Goal: Information Seeking & Learning: Learn about a topic

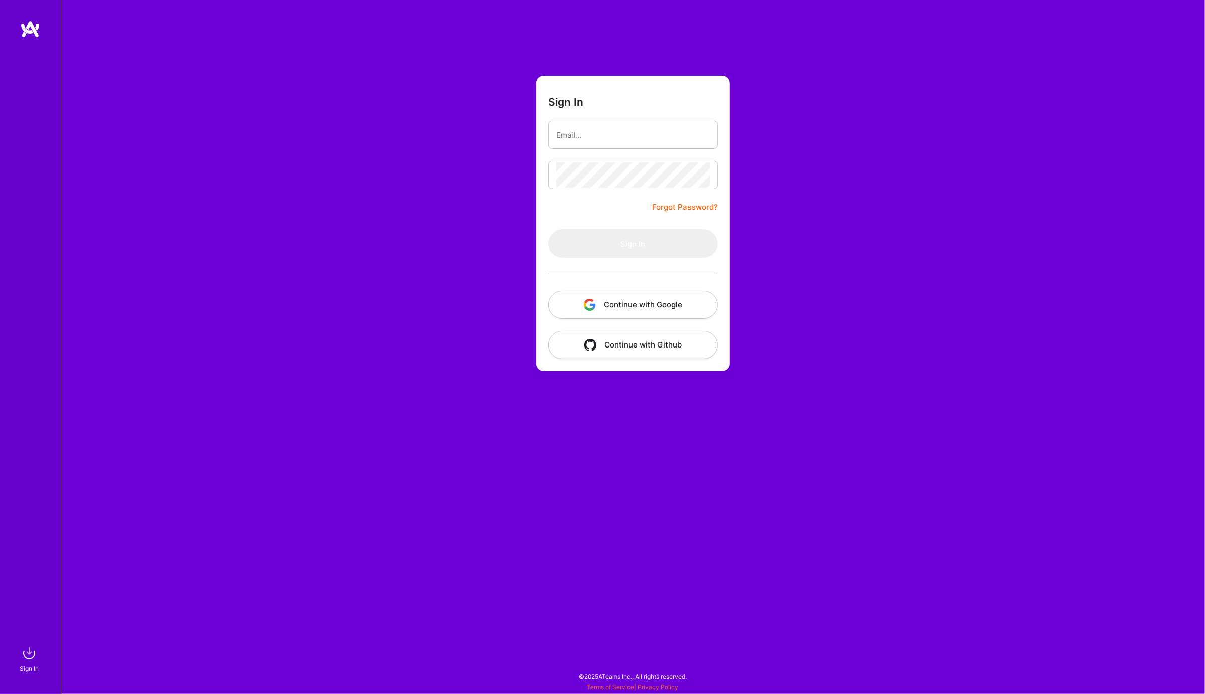
click at [636, 304] on button "Continue with Google" at bounding box center [633, 305] width 170 height 28
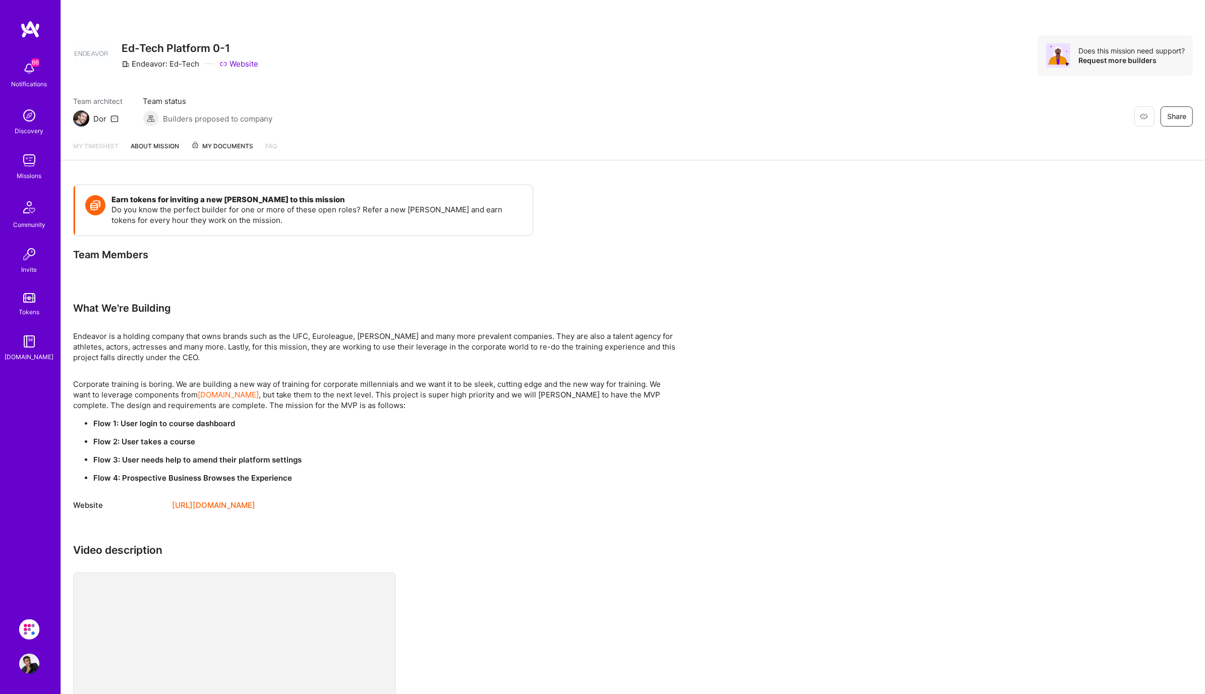
click at [26, 170] on img at bounding box center [29, 160] width 20 height 20
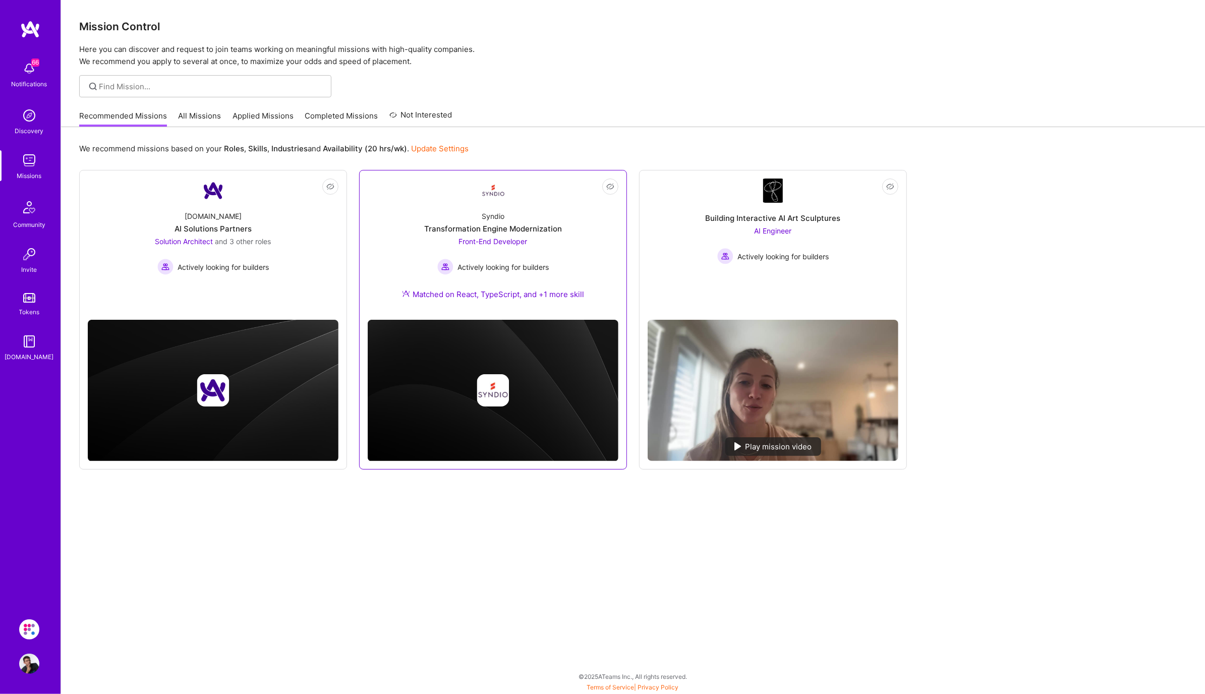
click at [539, 231] on div "Transformation Engine Modernization" at bounding box center [493, 229] width 138 height 11
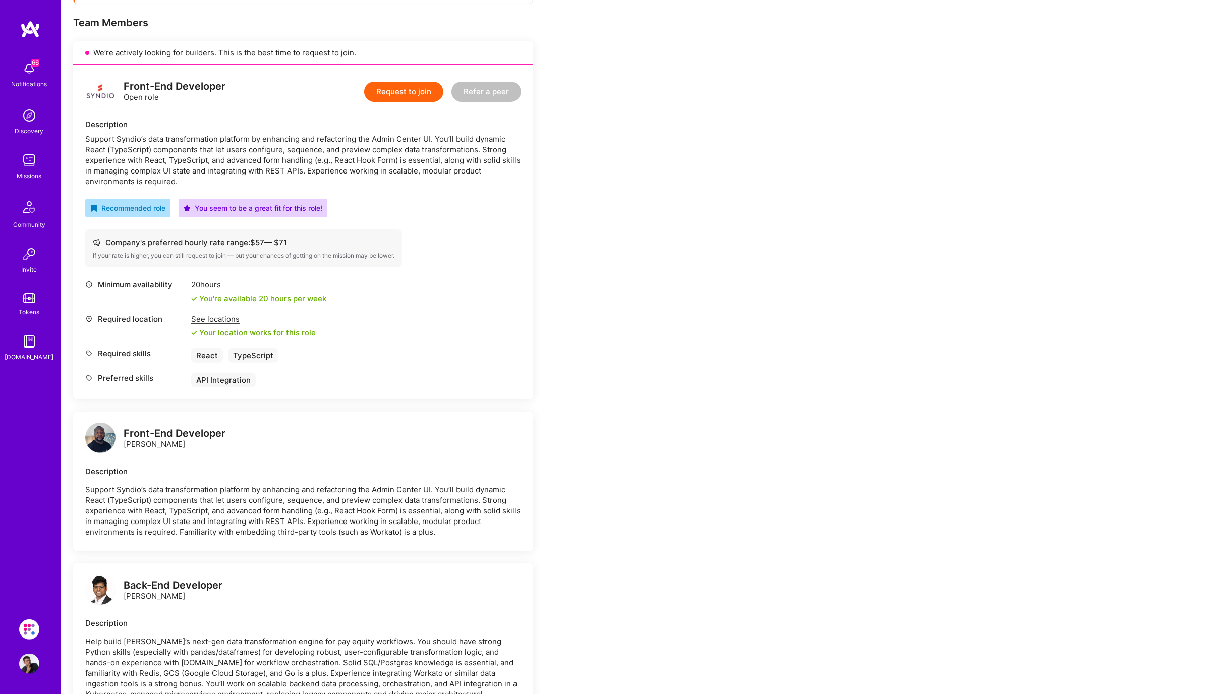
scroll to position [186, 0]
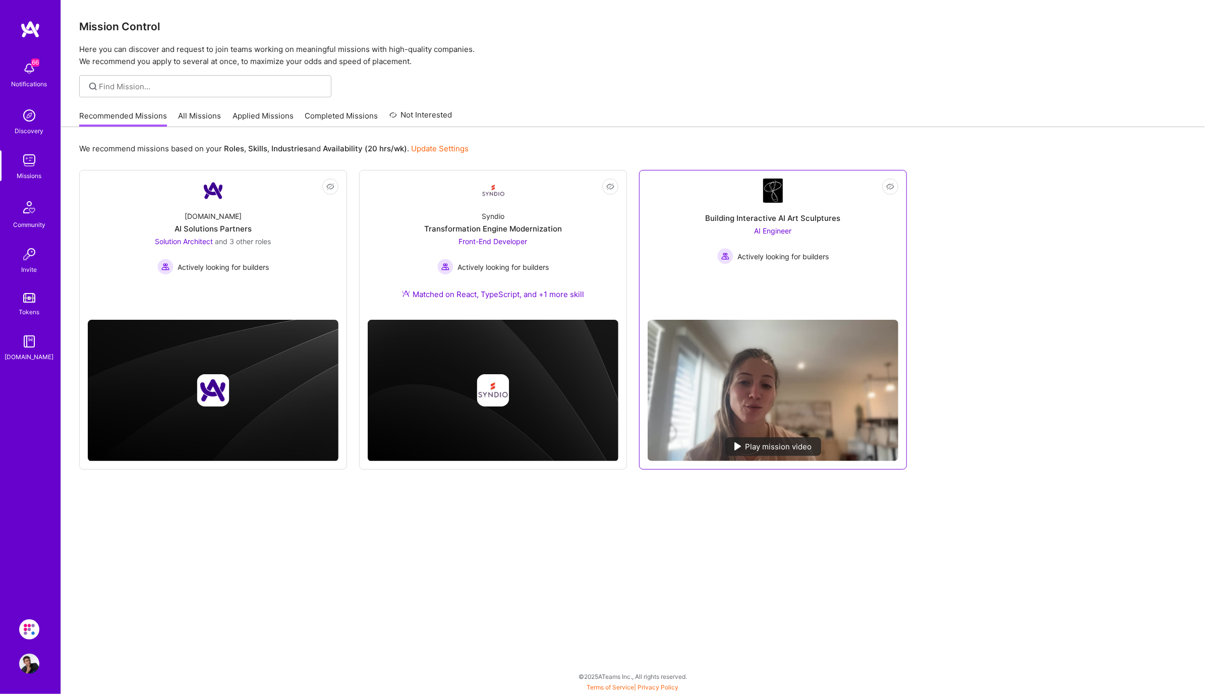
click at [696, 262] on div "Building Interactive AI Art Sculptures AI Engineer Actively looking for builders" at bounding box center [773, 234] width 251 height 62
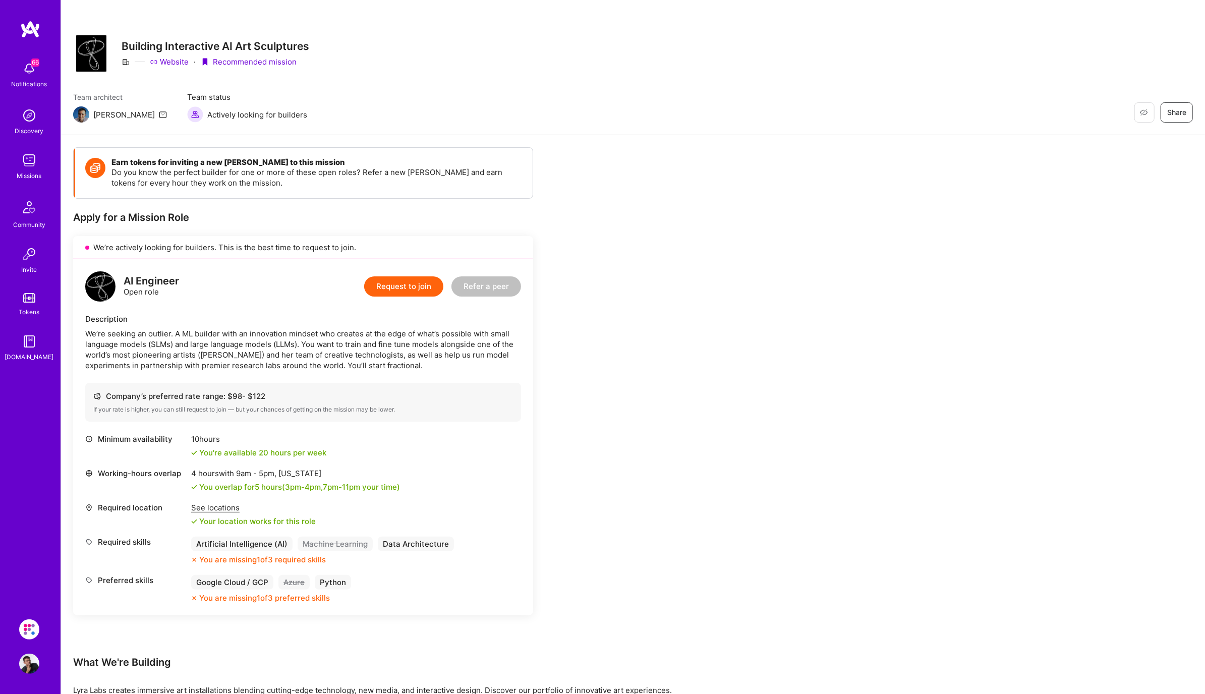
click at [28, 165] on img at bounding box center [29, 160] width 20 height 20
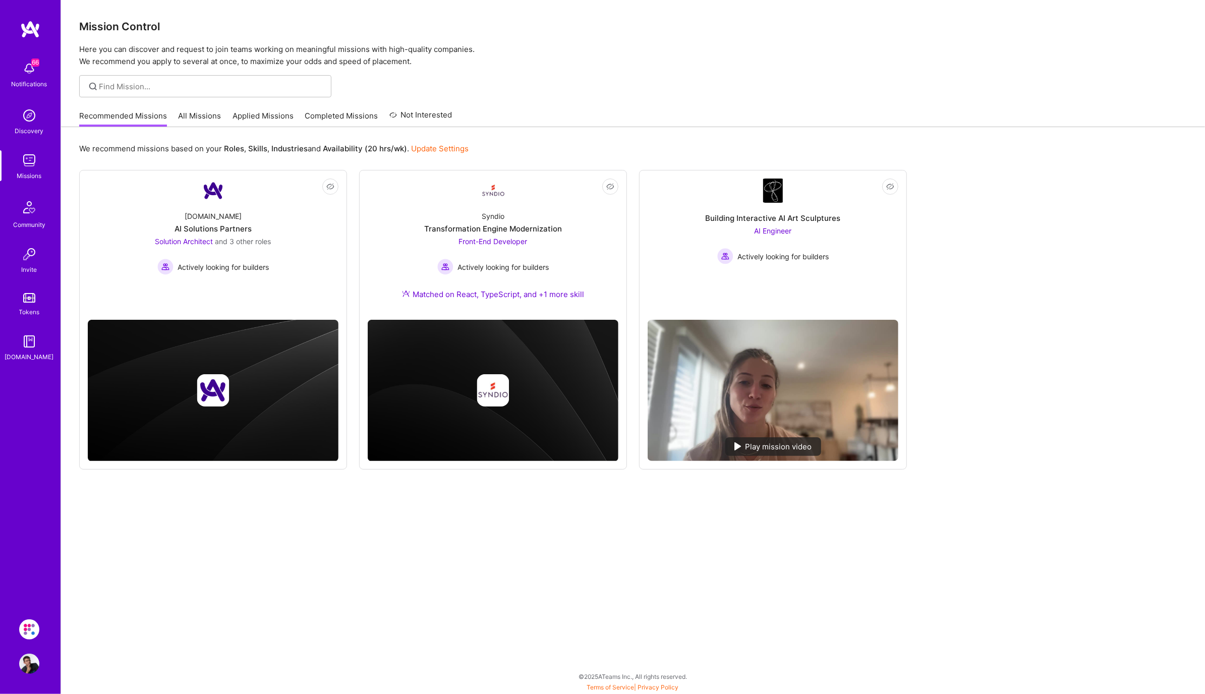
click at [28, 630] on img at bounding box center [29, 630] width 20 height 20
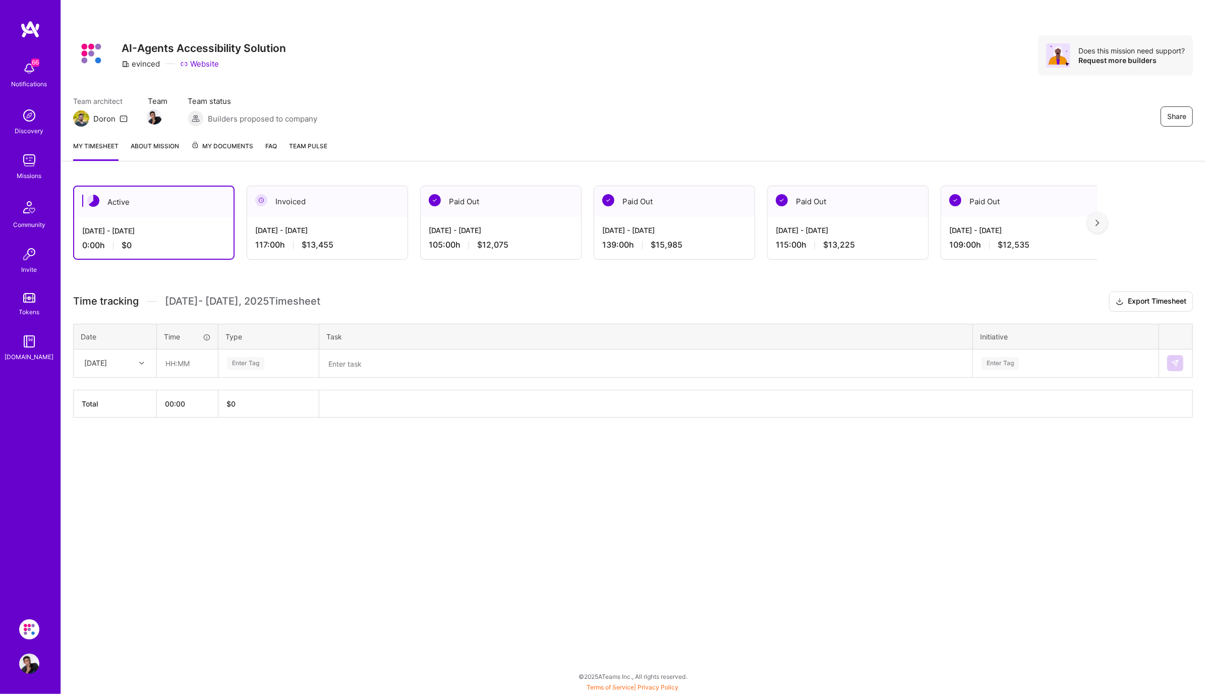
click at [338, 219] on div "[DATE] - [DATE] 117:00 h $13,455" at bounding box center [327, 237] width 160 height 41
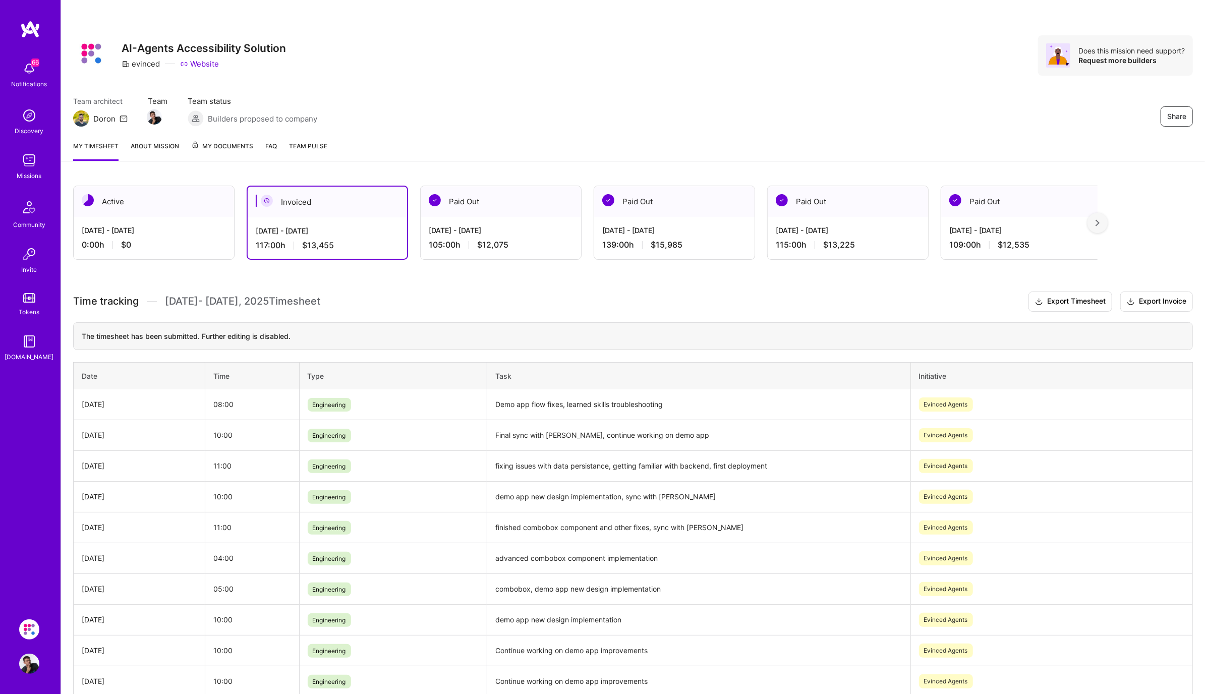
click at [159, 149] on link "About Mission" at bounding box center [155, 151] width 48 height 20
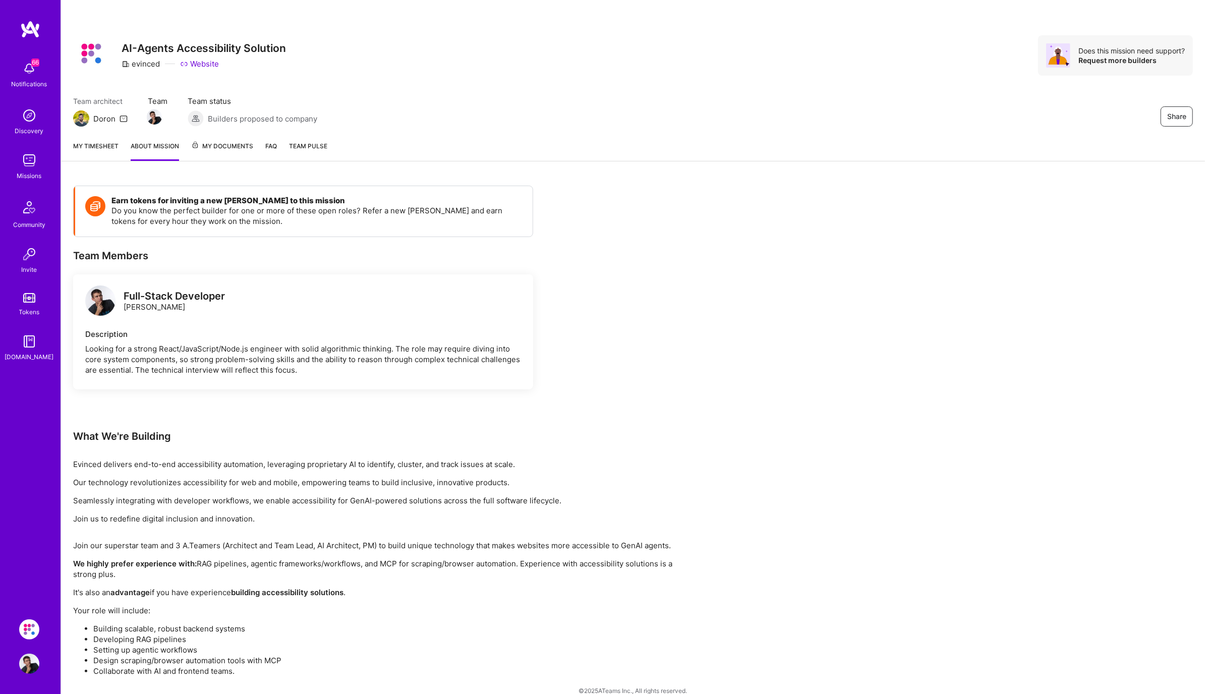
click at [101, 149] on link "My timesheet" at bounding box center [95, 151] width 45 height 20
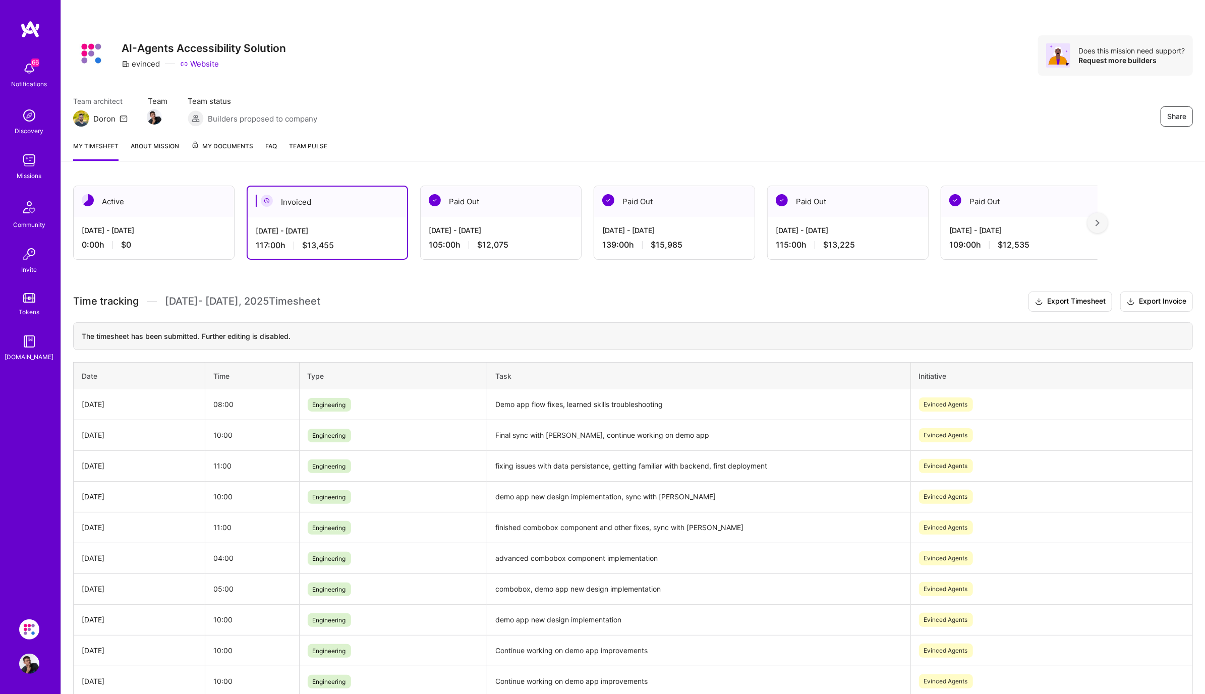
click at [485, 235] on div "[DATE] - [DATE] 105:00 h $12,075" at bounding box center [501, 237] width 160 height 41
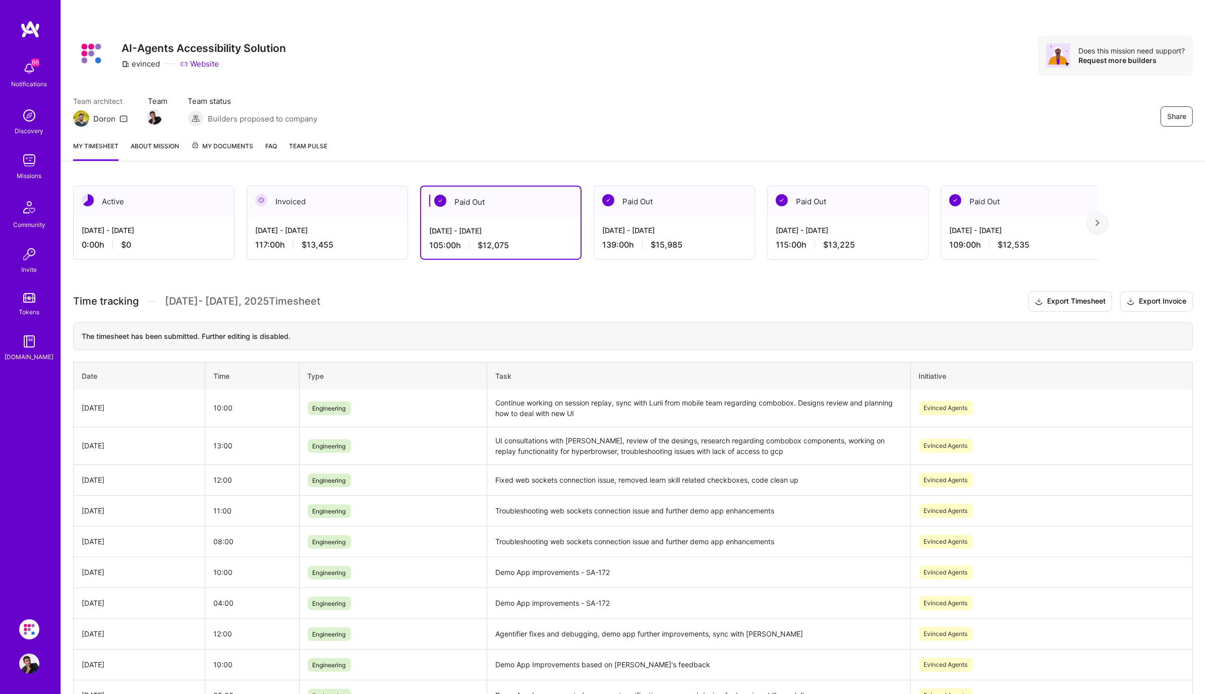
click at [299, 231] on div "[DATE] - [DATE]" at bounding box center [327, 230] width 144 height 11
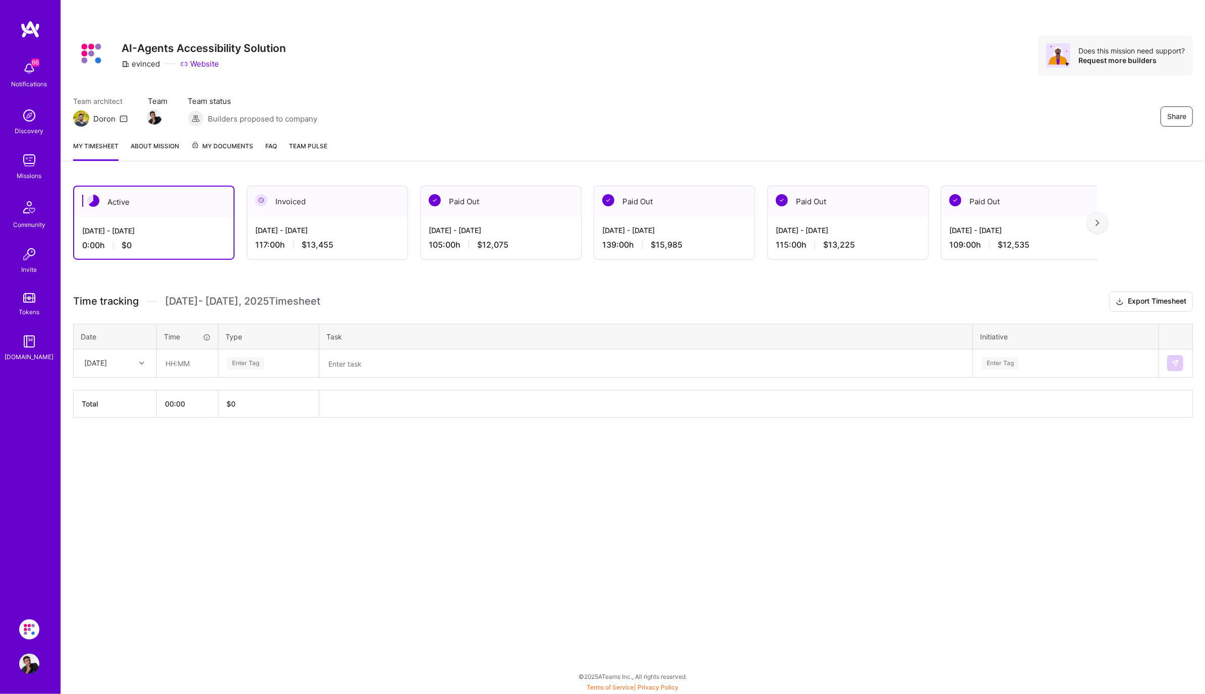
click at [1100, 226] on div at bounding box center [1098, 223] width 20 height 20
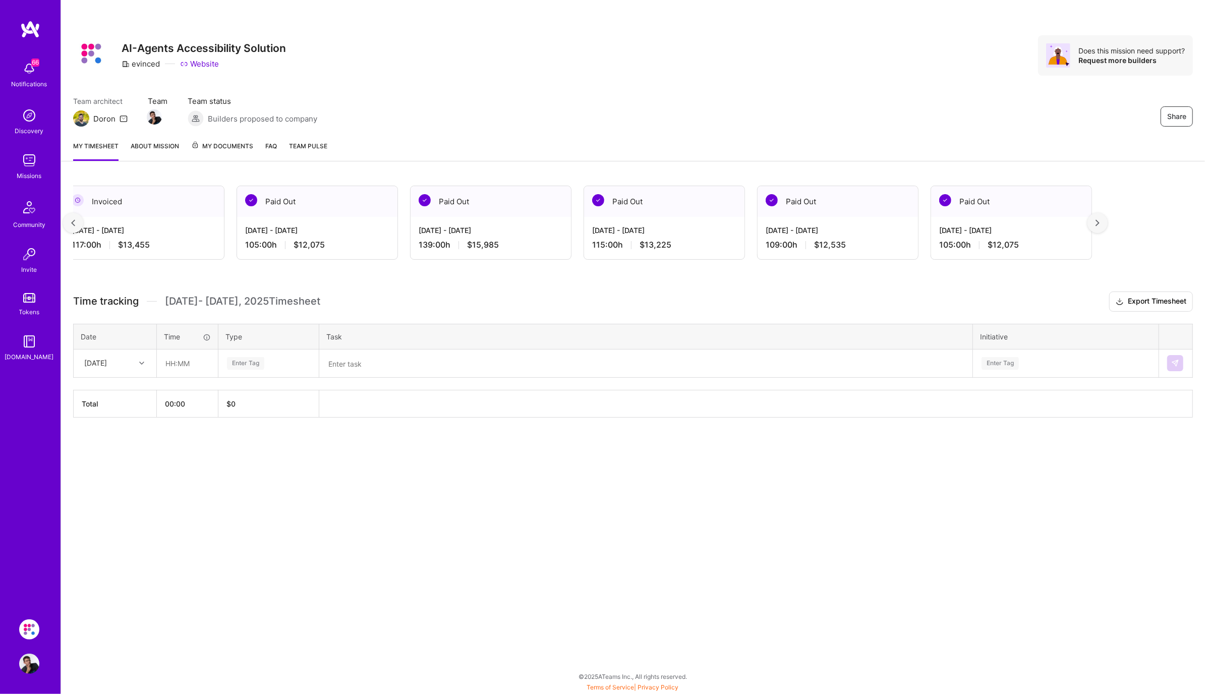
click at [1100, 226] on div at bounding box center [1098, 223] width 20 height 20
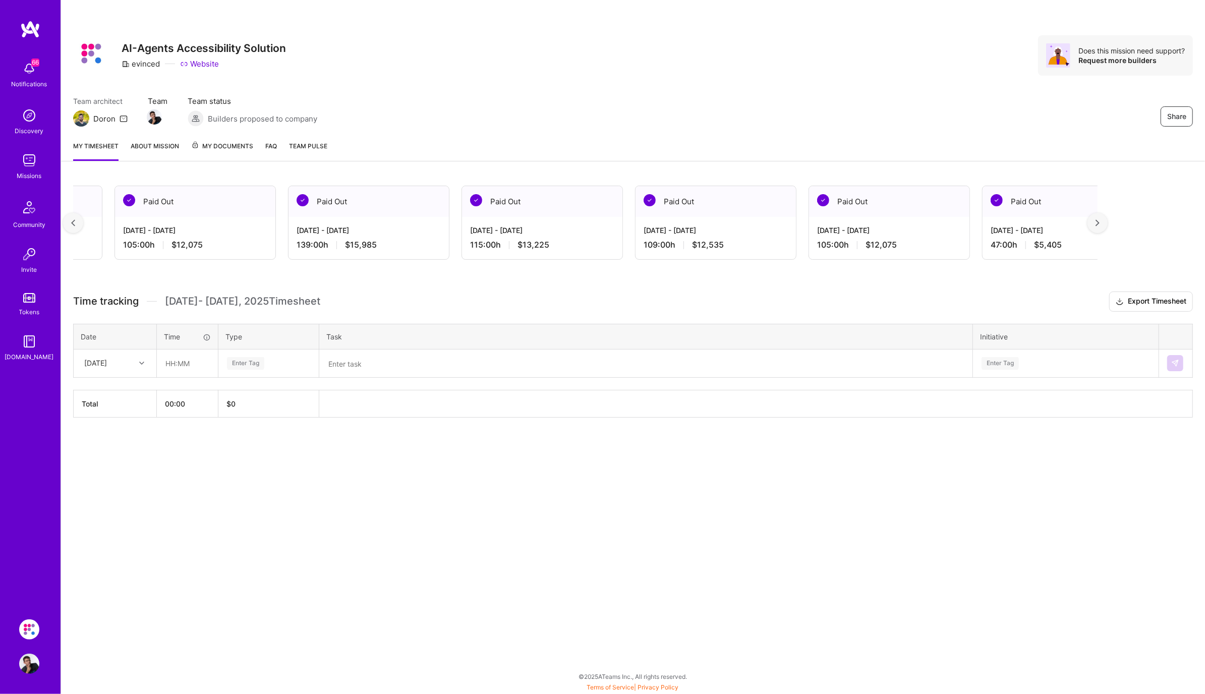
scroll to position [0, 367]
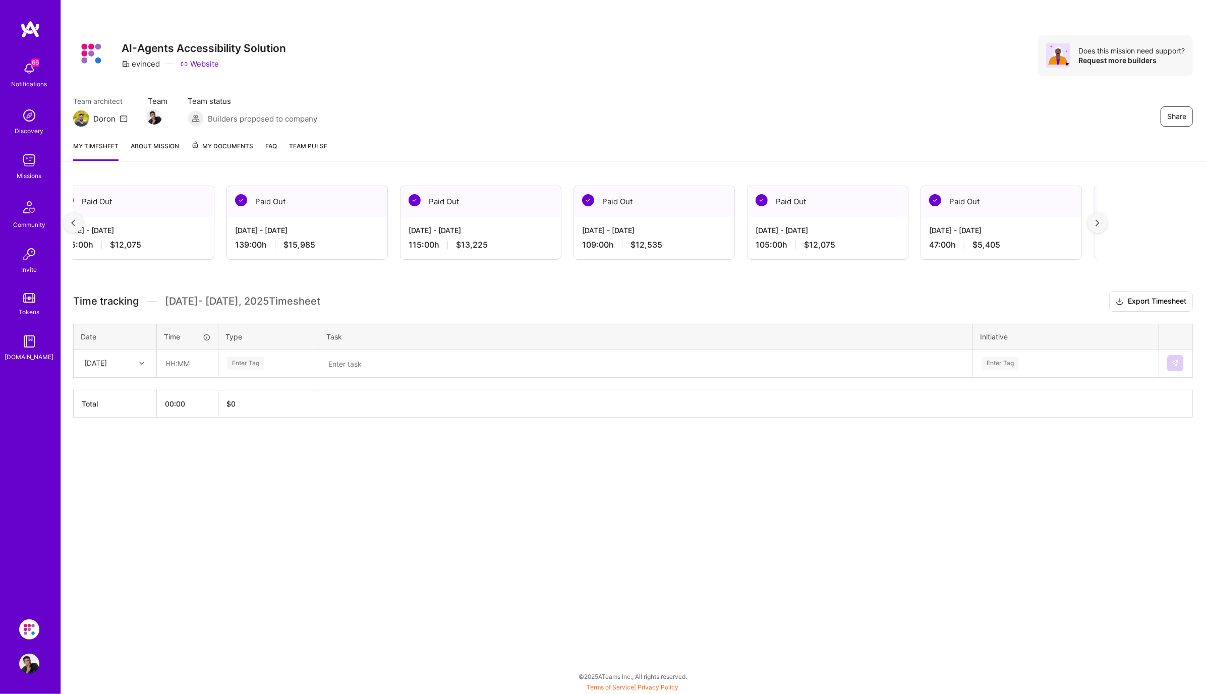
click at [77, 220] on div at bounding box center [73, 223] width 20 height 20
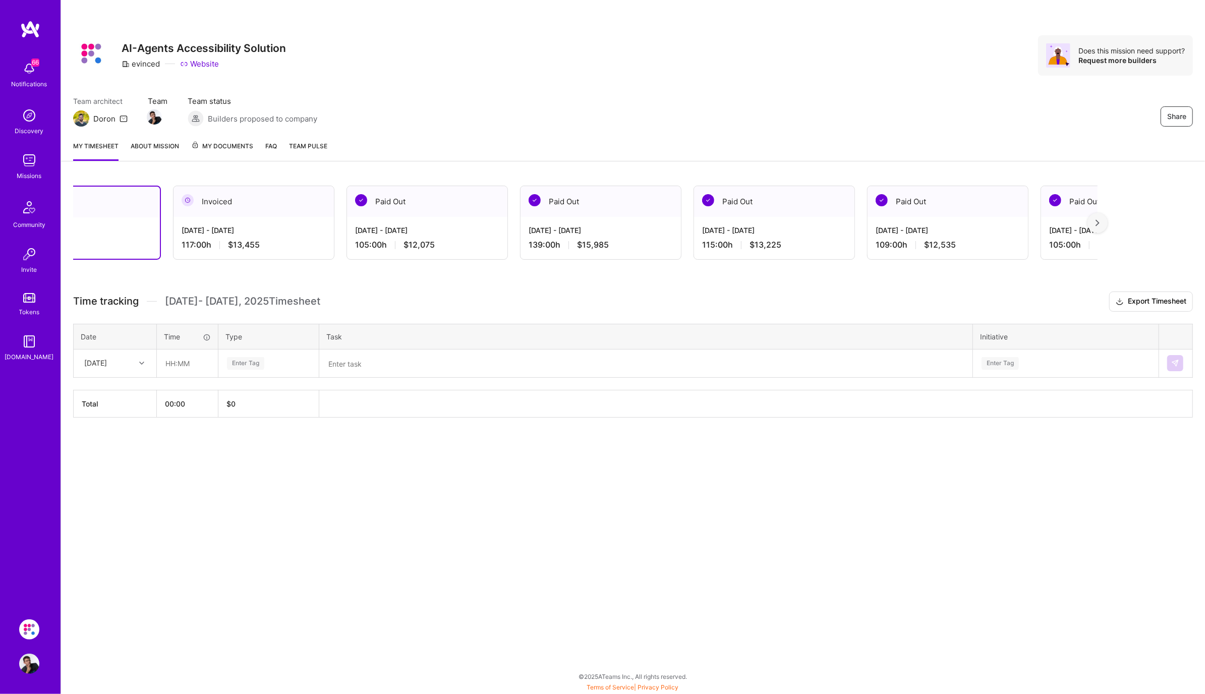
scroll to position [0, 0]
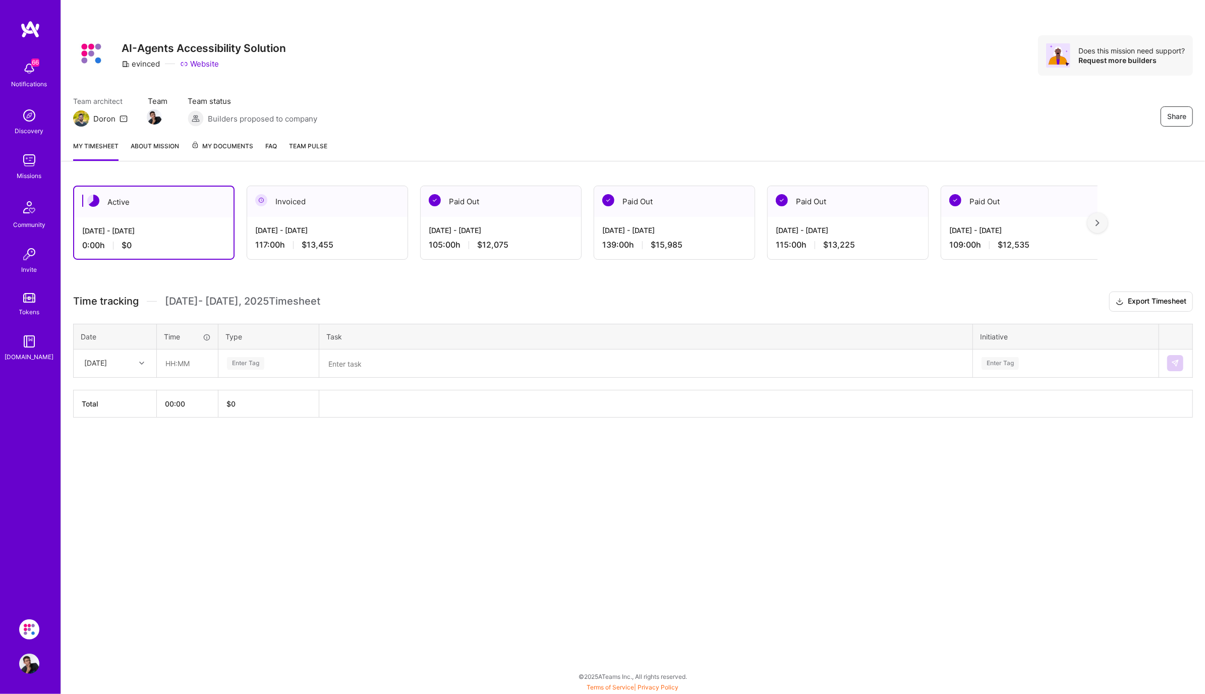
click at [30, 163] on img at bounding box center [29, 160] width 20 height 20
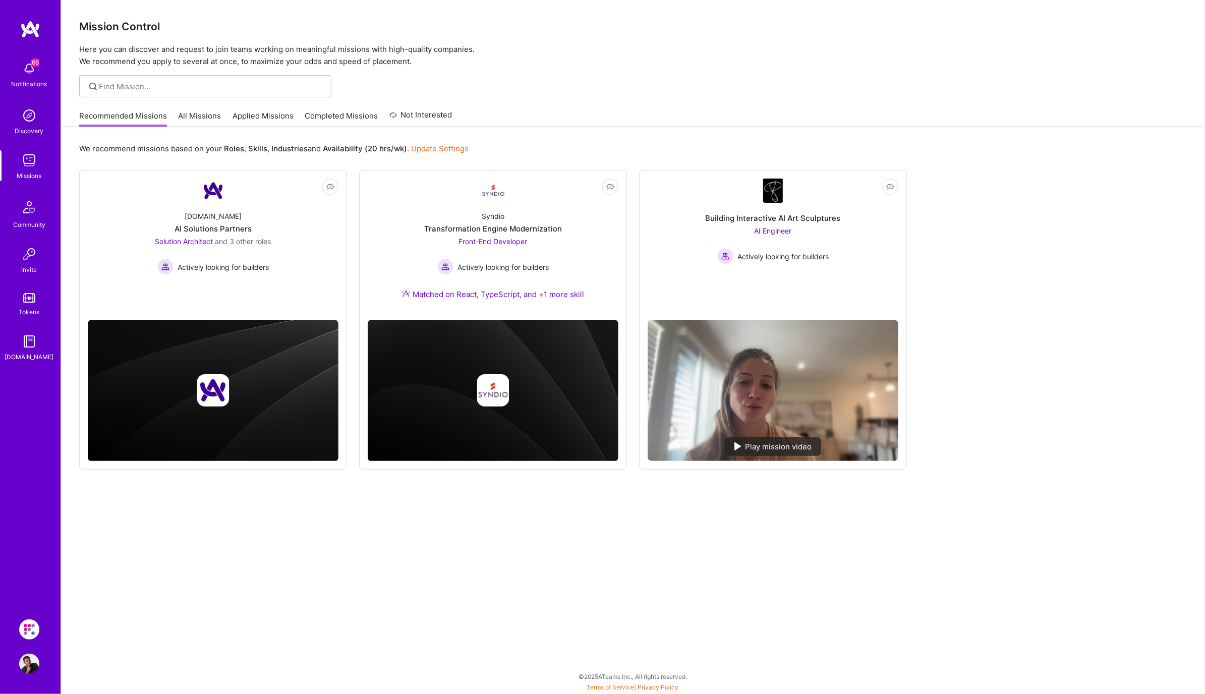
click at [209, 119] on link "All Missions" at bounding box center [200, 118] width 43 height 17
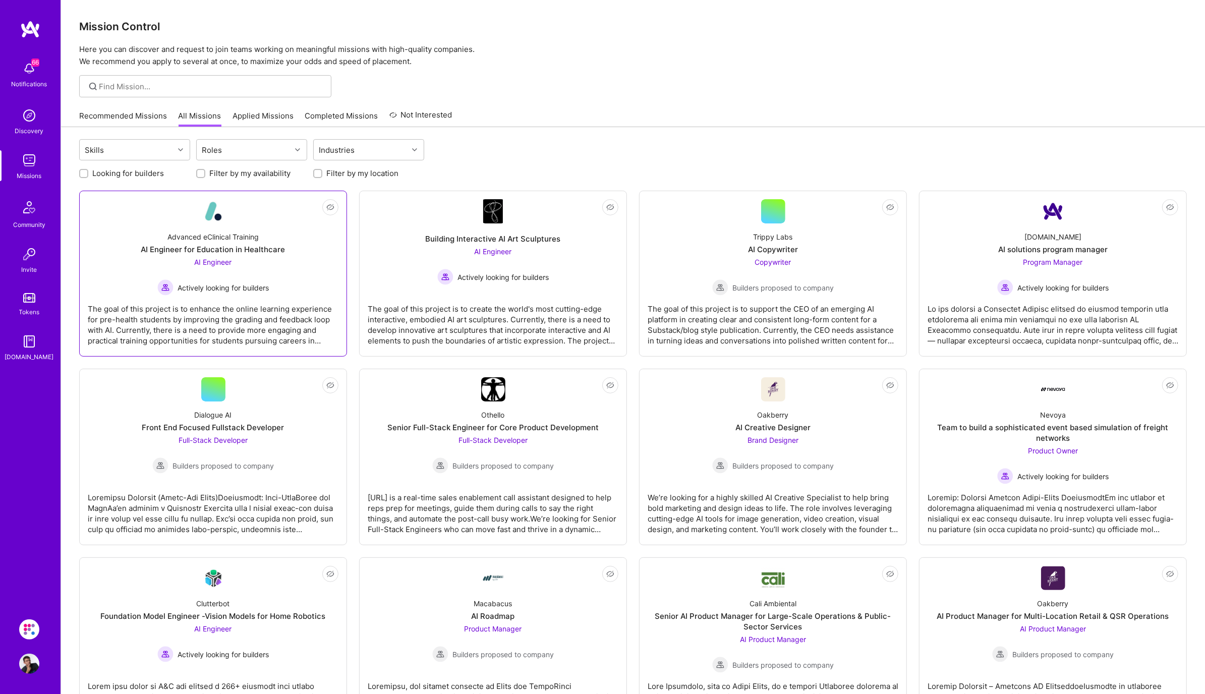
click at [224, 247] on div "AI Engineer for Education in Healthcare" at bounding box center [213, 249] width 144 height 11
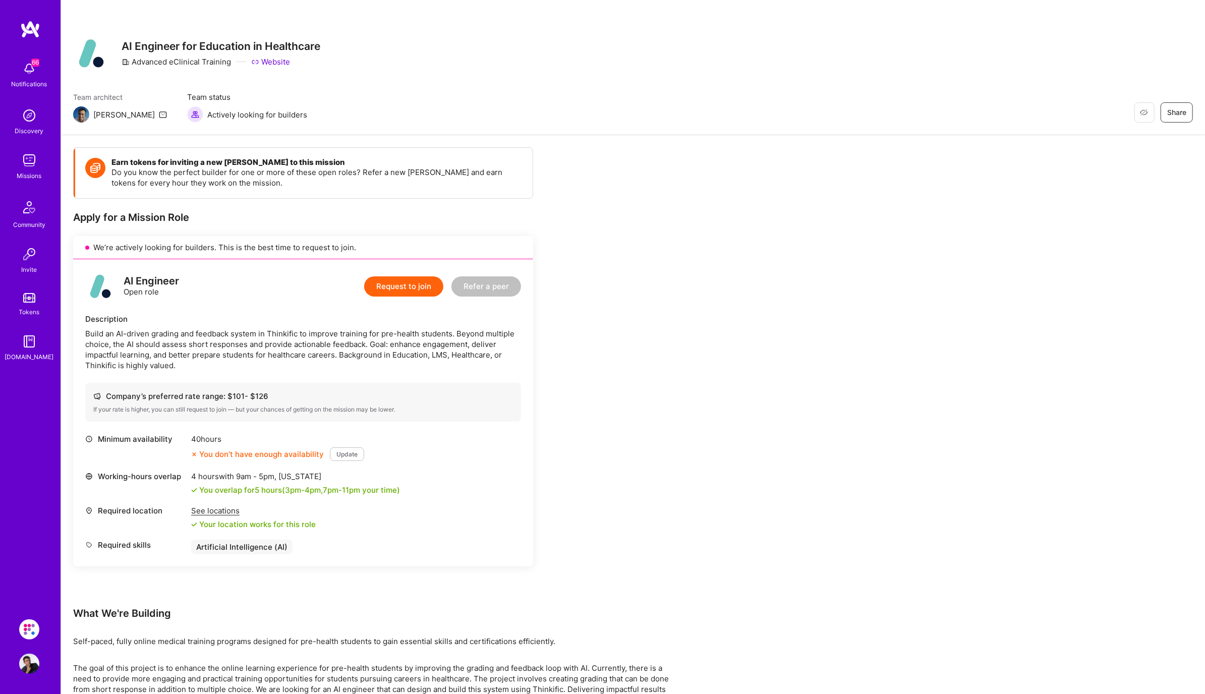
scroll to position [63, 0]
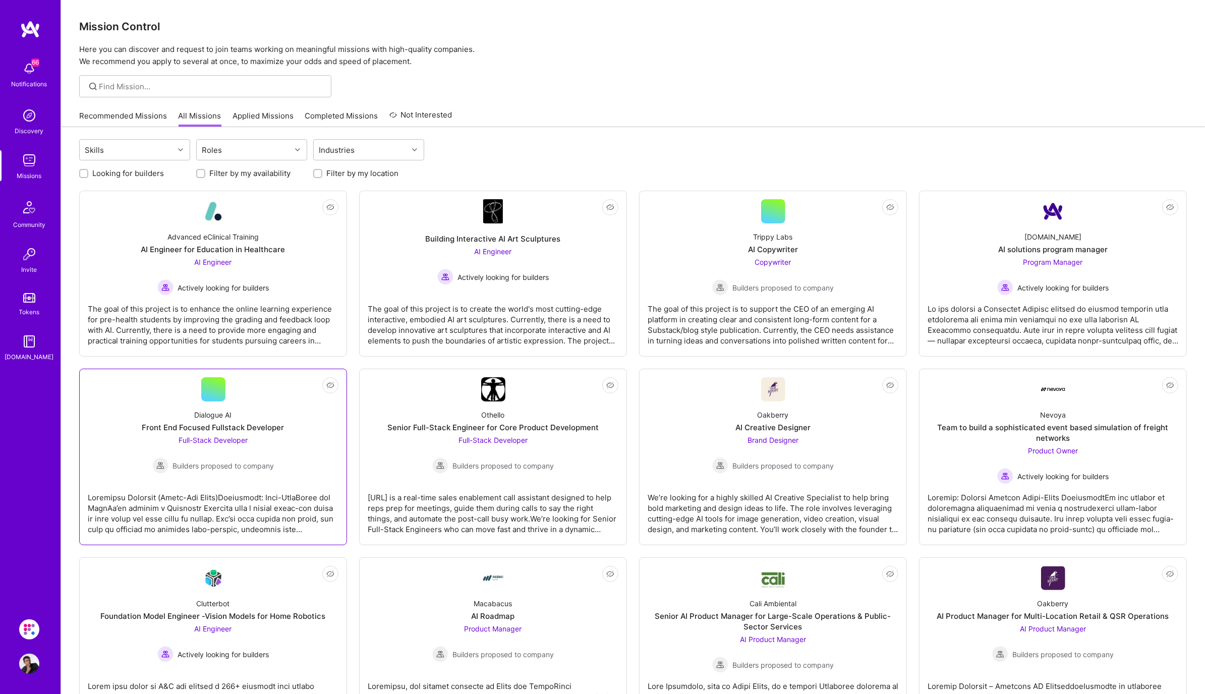
click at [224, 402] on div "Dialogue AI Front End Focused Fullstack Developer Full-Stack Developer Builders…" at bounding box center [213, 438] width 251 height 72
click at [435, 437] on div "Full-Stack Developer Builders proposed to company" at bounding box center [493, 454] width 122 height 39
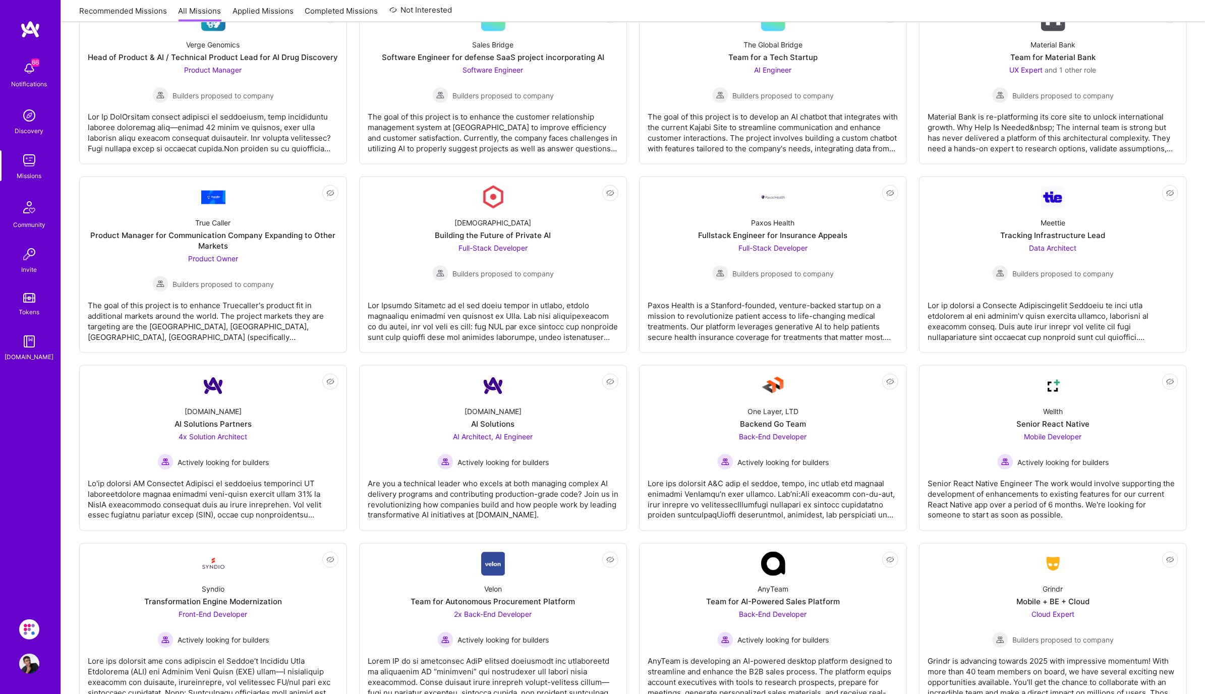
scroll to position [1342, 0]
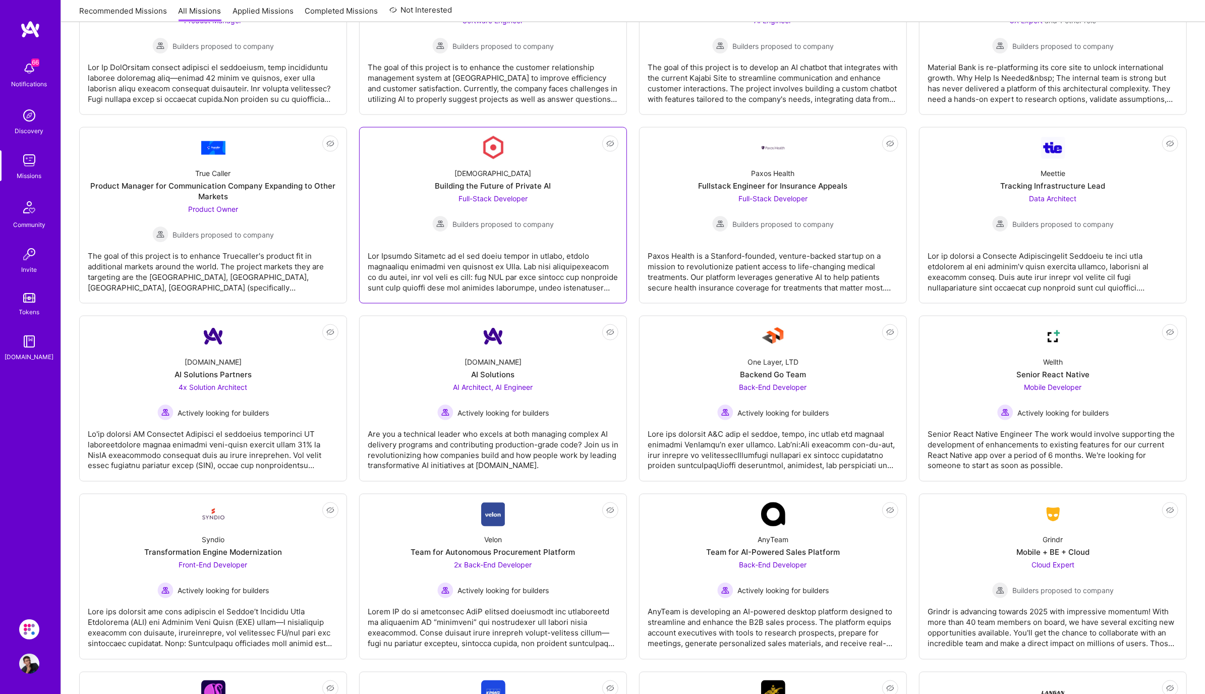
click at [530, 212] on div "Full-Stack Developer Builders proposed to company" at bounding box center [493, 212] width 122 height 39
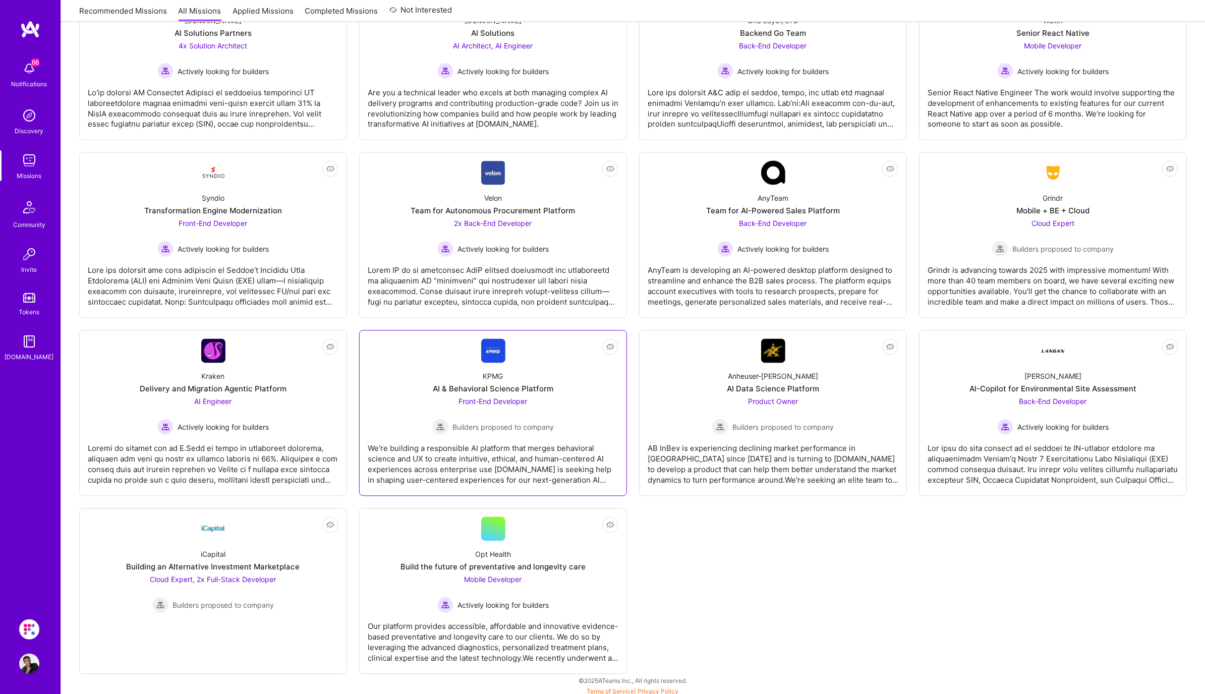
click at [455, 397] on div "Front-End Developer Builders proposed to company" at bounding box center [493, 416] width 122 height 39
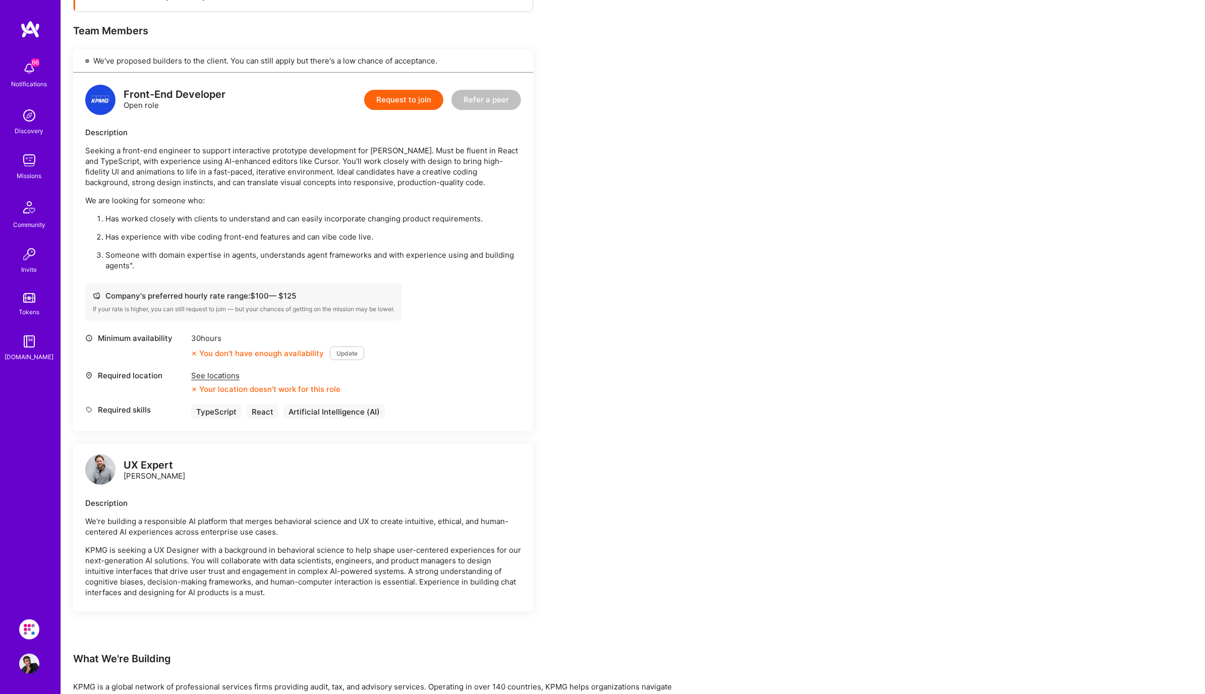
scroll to position [221, 0]
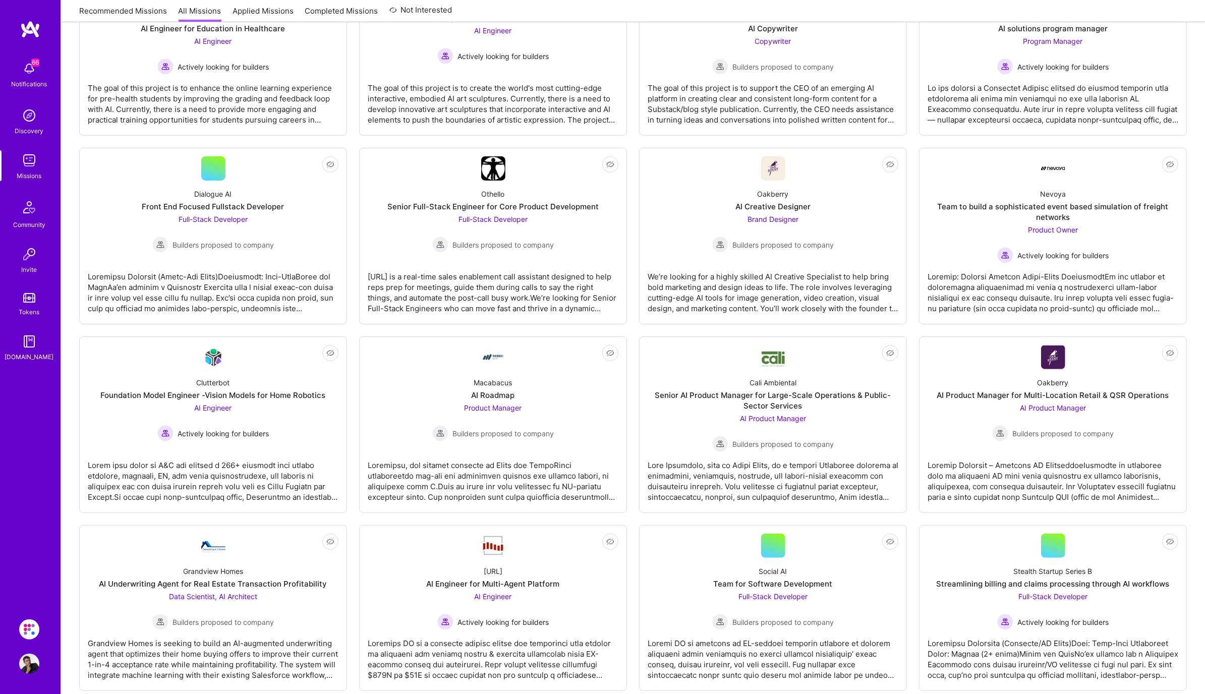
scroll to position [1684, 0]
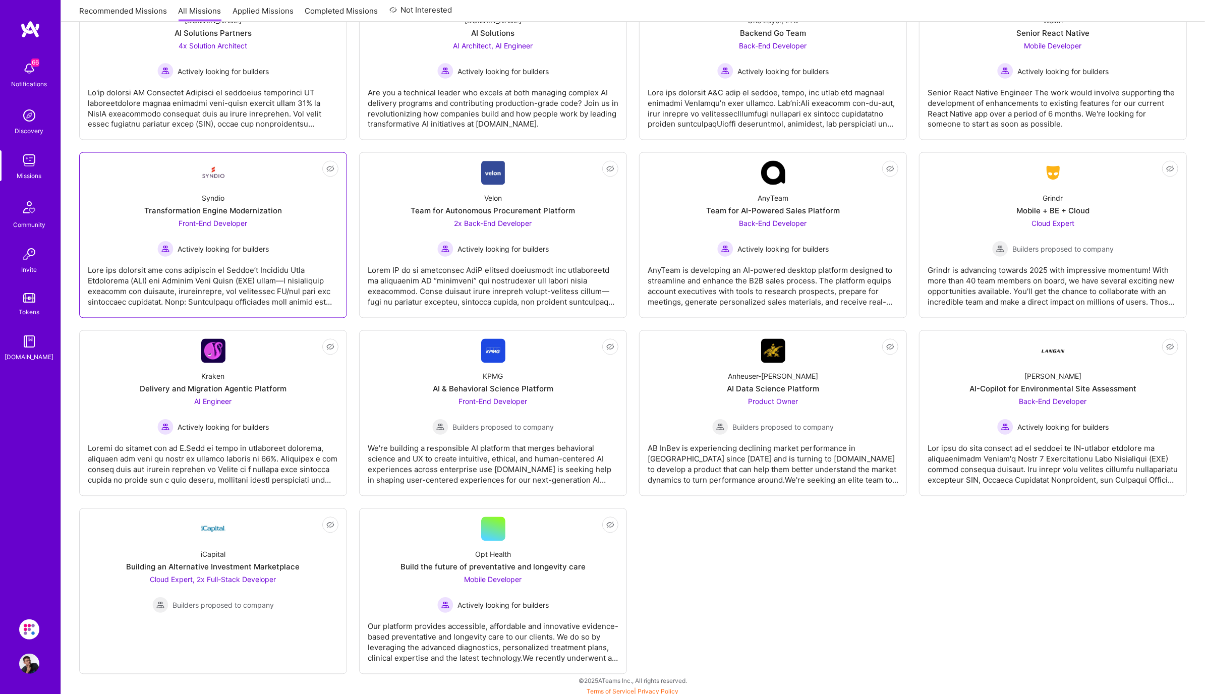
click at [233, 264] on div at bounding box center [213, 282] width 251 height 50
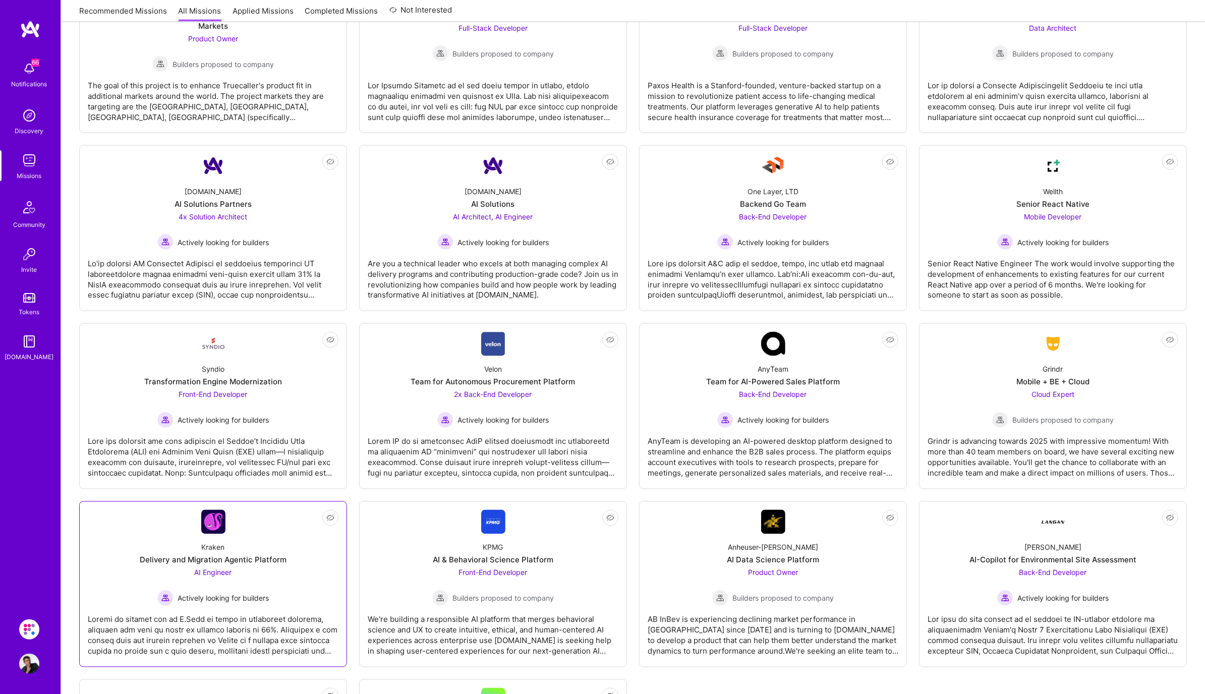
scroll to position [1139, 0]
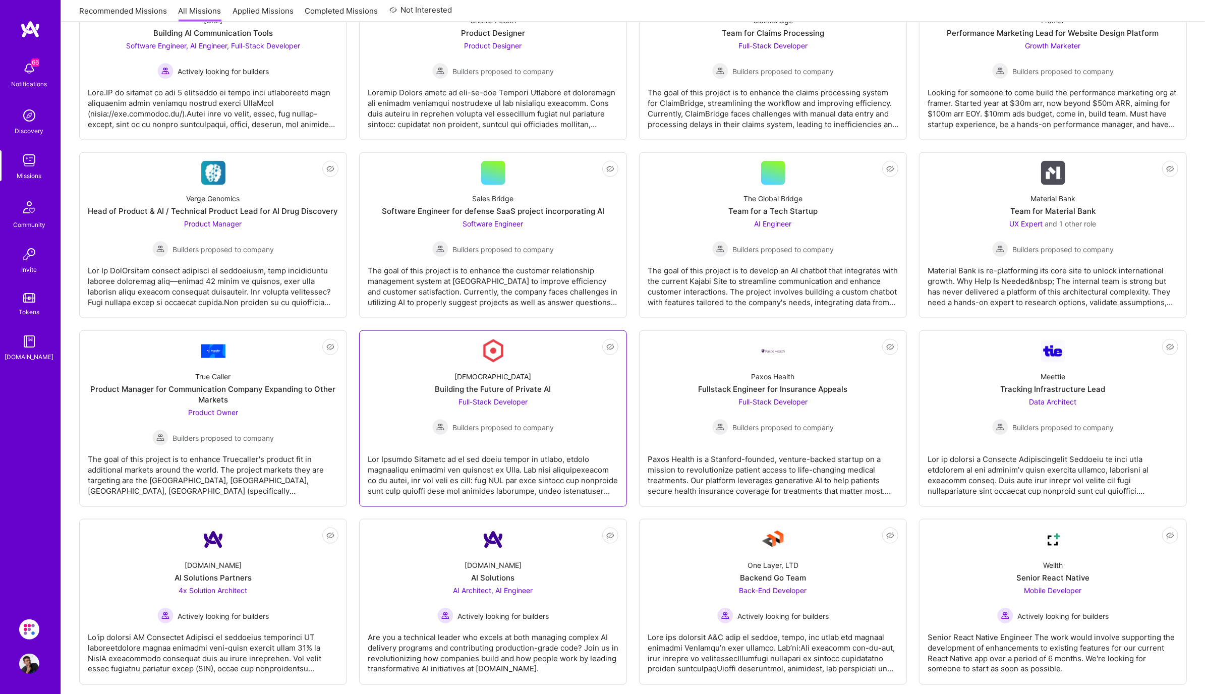
click at [509, 434] on link "Not Interested Kynismos Building the Future of Private AI Full-Stack Developer …" at bounding box center [493, 418] width 251 height 159
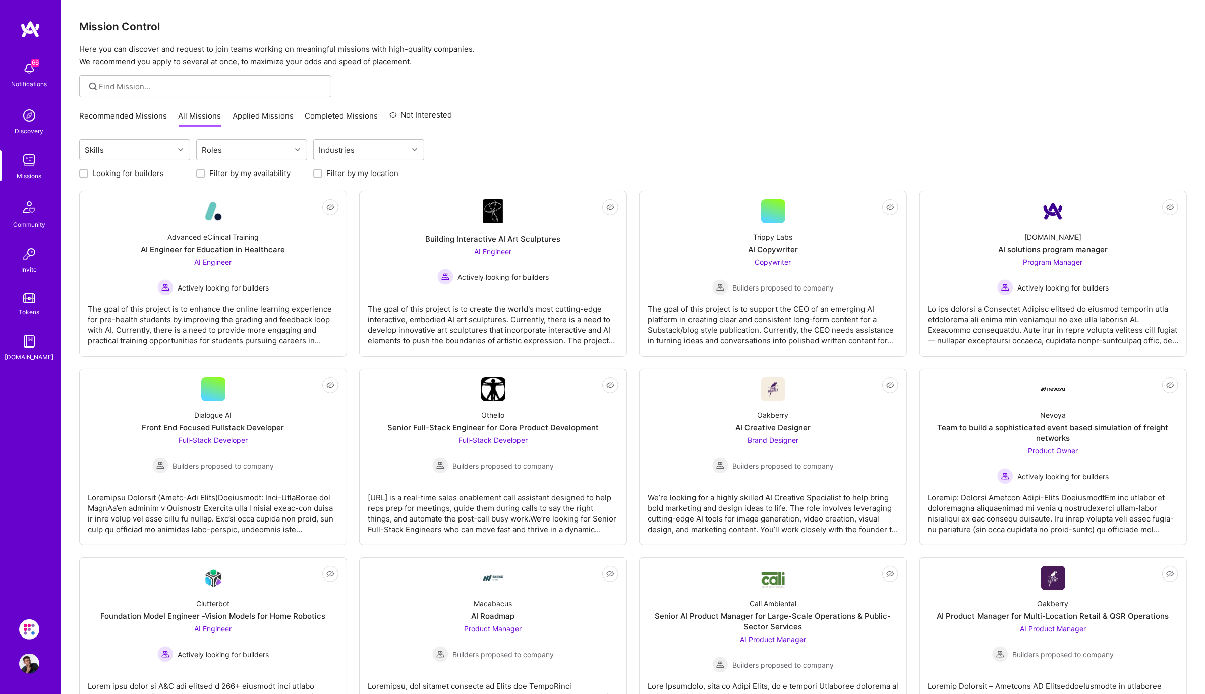
scroll to position [1139, 0]
